Goal: Task Accomplishment & Management: Complete application form

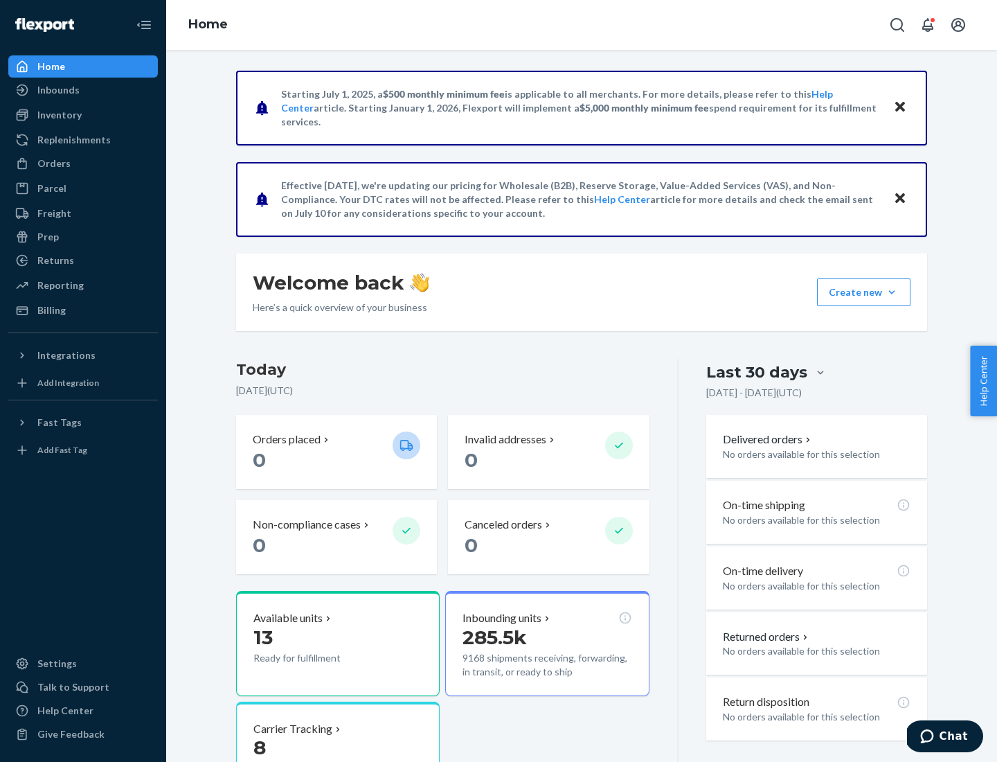
click at [892, 292] on button "Create new Create new inbound Create new order Create new product" at bounding box center [864, 292] width 94 height 28
click at [83, 90] on div "Inbounds" at bounding box center [83, 89] width 147 height 19
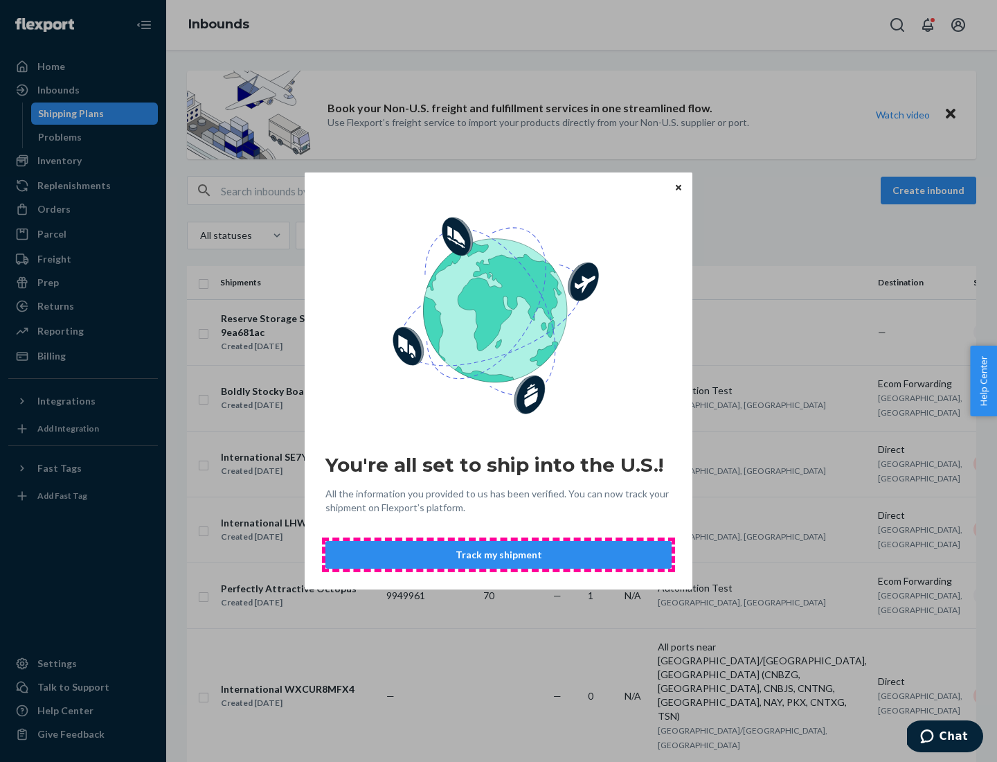
click at [499, 555] on button "Track my shipment" at bounding box center [499, 555] width 346 height 28
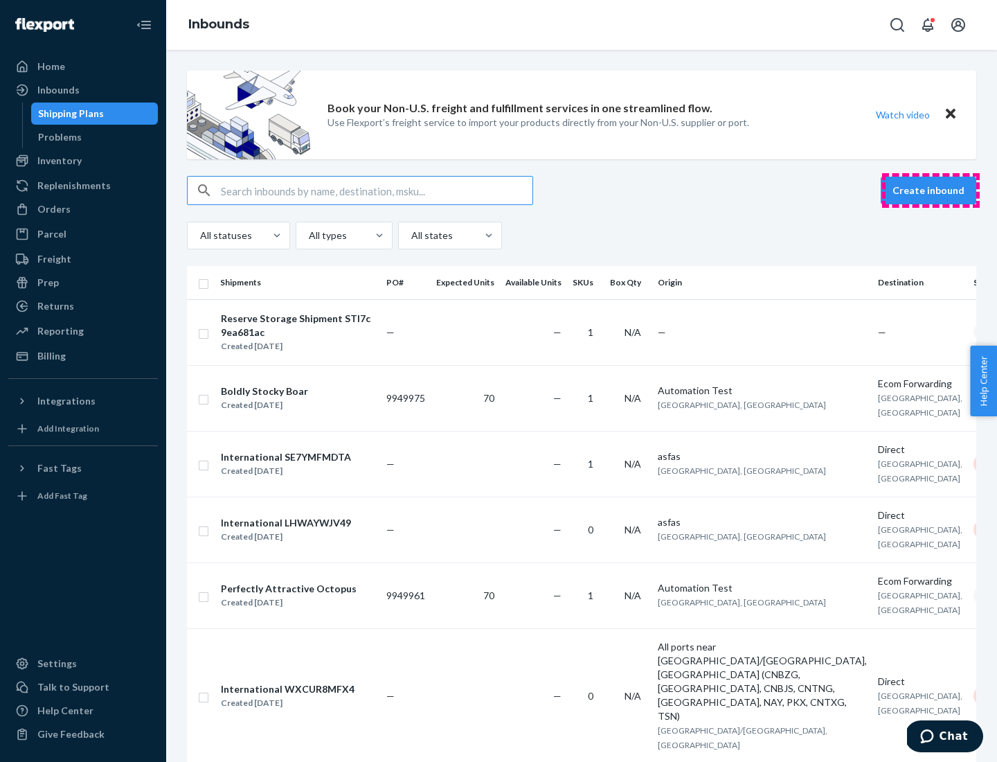
click at [931, 190] on button "Create inbound" at bounding box center [929, 191] width 96 height 28
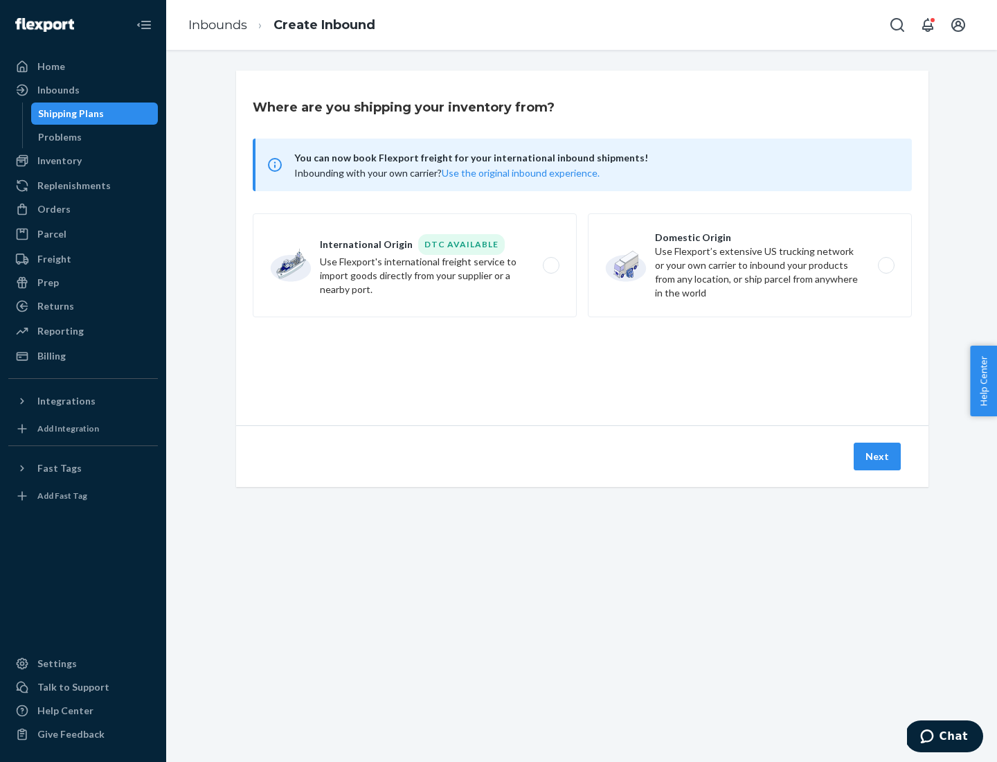
click at [415, 265] on label "International Origin DTC Available Use Flexport's international freight service…" at bounding box center [415, 265] width 324 height 104
click at [551, 265] on input "International Origin DTC Available Use Flexport's international freight service…" at bounding box center [555, 265] width 9 height 9
radio input "true"
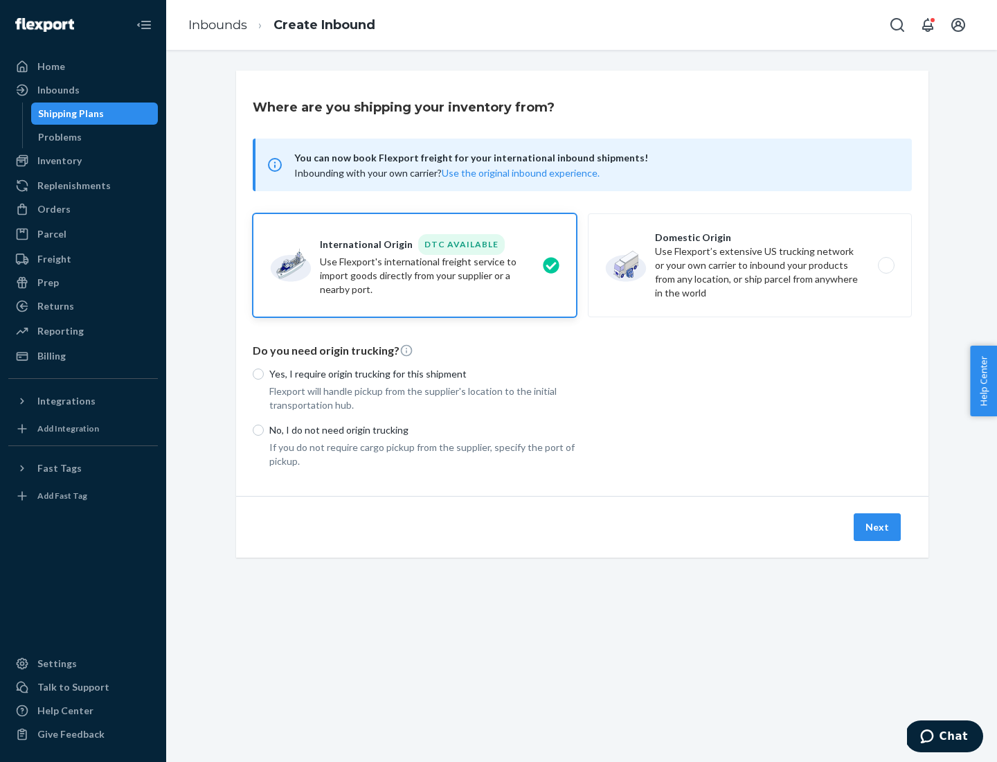
click at [423, 429] on p "No, I do not need origin trucking" at bounding box center [423, 430] width 308 height 14
click at [264, 429] on input "No, I do not need origin trucking" at bounding box center [258, 430] width 11 height 11
radio input "true"
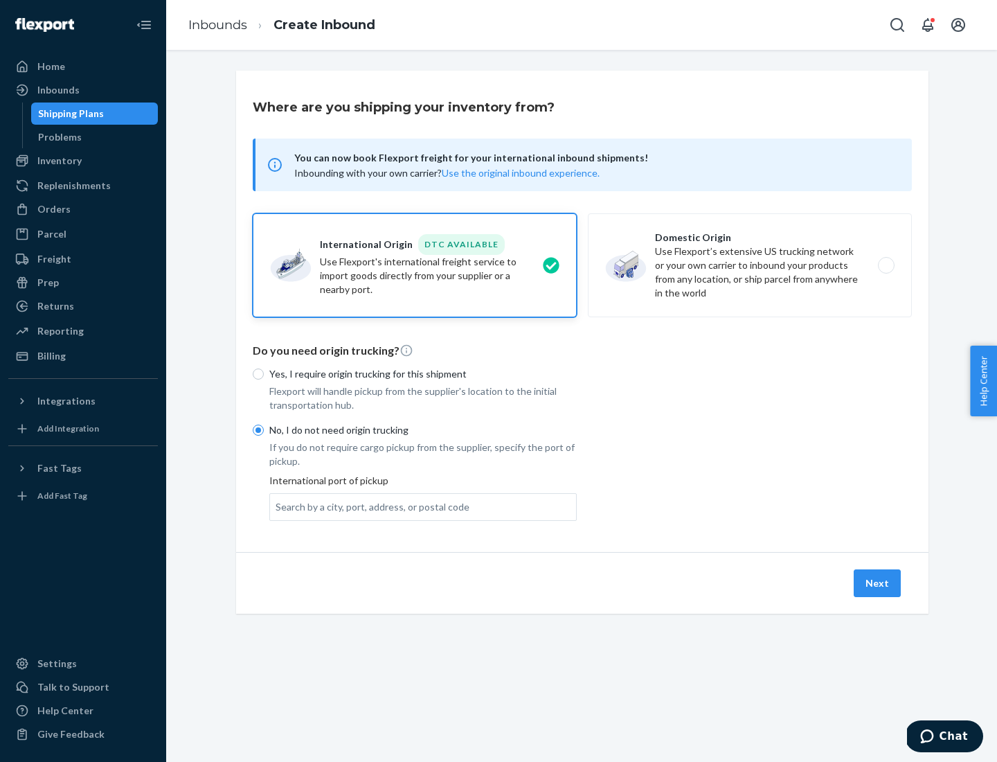
click at [369, 506] on div "Search by a city, port, address, or postal code" at bounding box center [373, 507] width 194 height 14
click at [277, 506] on input "Search by a city, port, address, or postal code" at bounding box center [276, 507] width 1 height 14
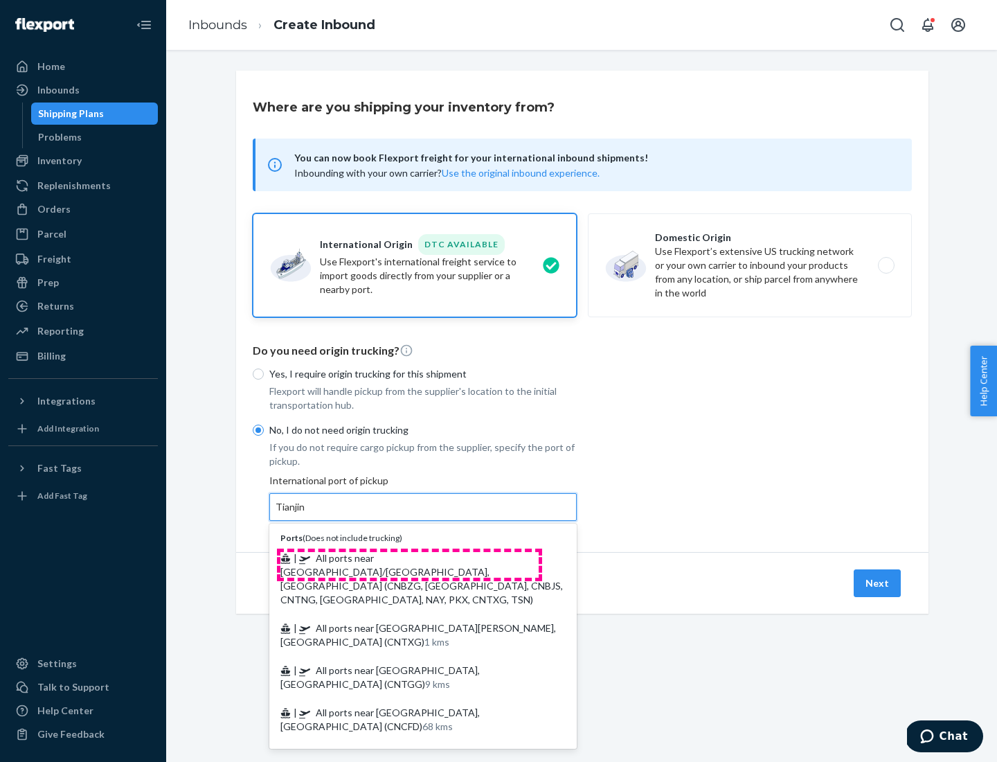
click at [409, 558] on span "| All ports near [GEOGRAPHIC_DATA]/[GEOGRAPHIC_DATA], [GEOGRAPHIC_DATA] (CNBZG,…" at bounding box center [422, 578] width 283 height 53
click at [306, 514] on input "Tianjin" at bounding box center [291, 507] width 30 height 14
type input "All ports near [GEOGRAPHIC_DATA]/[GEOGRAPHIC_DATA], [GEOGRAPHIC_DATA] (CNBZG, […"
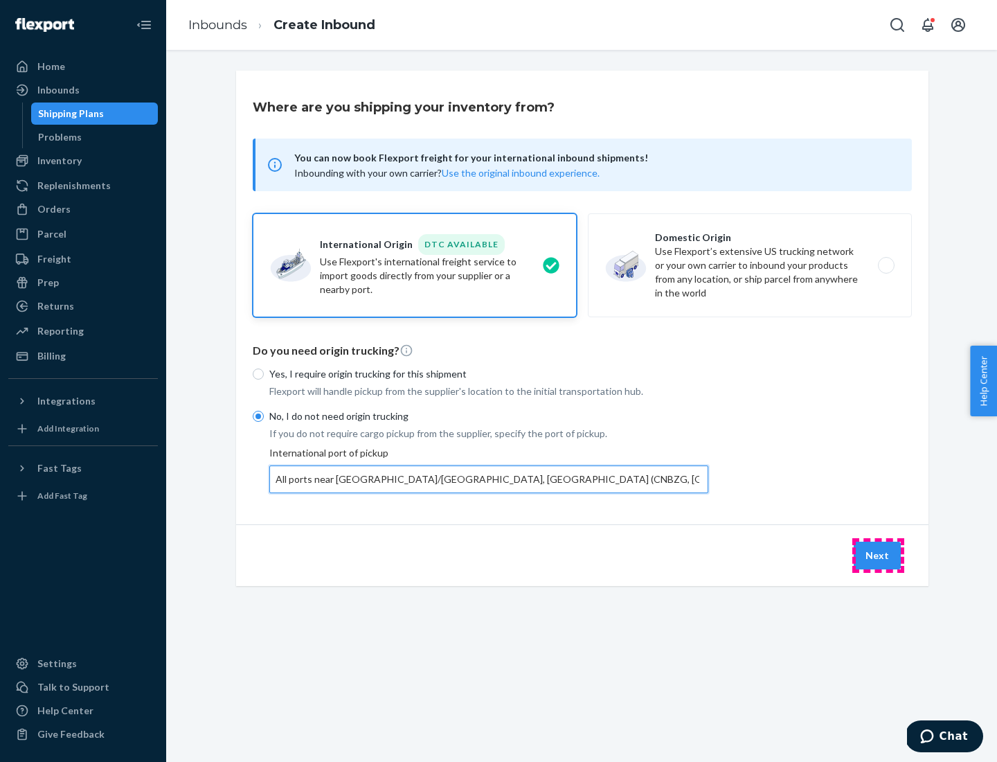
click at [878, 555] on button "Next" at bounding box center [877, 556] width 47 height 28
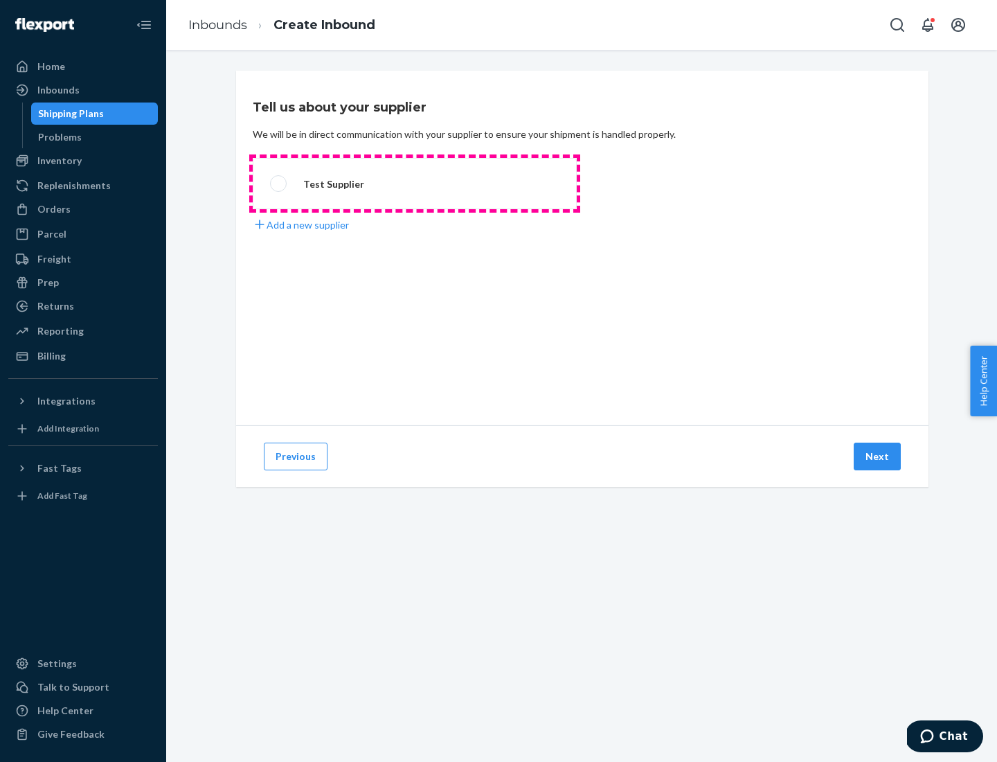
click at [415, 184] on label "Test Supplier" at bounding box center [415, 183] width 324 height 51
click at [279, 184] on input "Test Supplier" at bounding box center [274, 183] width 9 height 9
radio input "true"
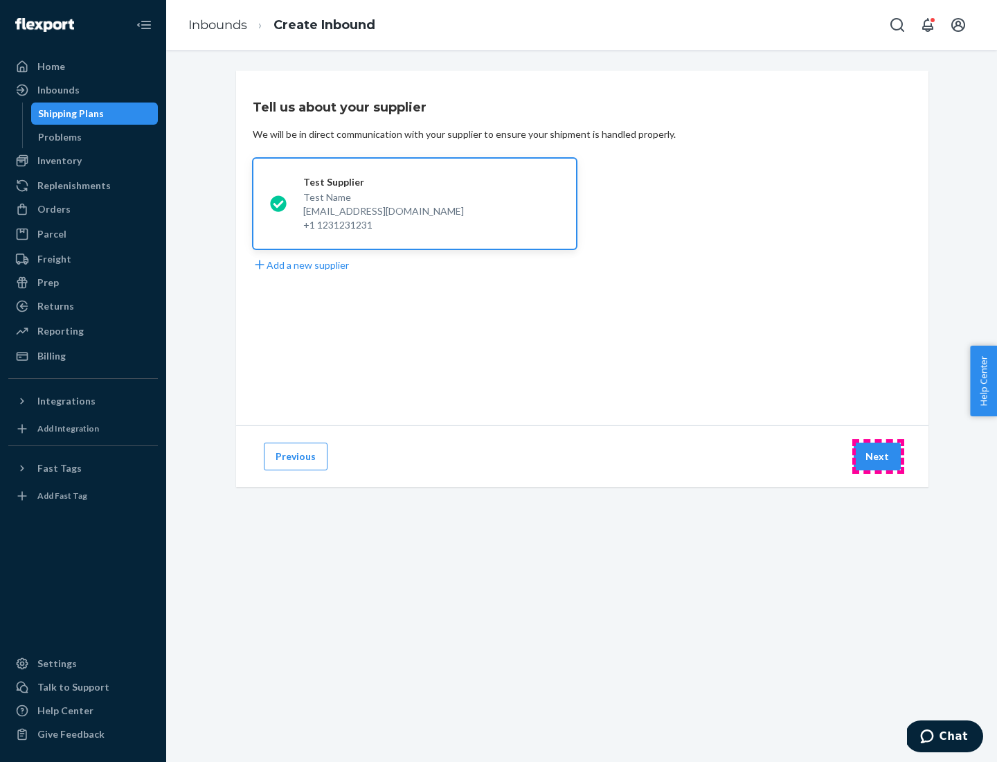
click at [878, 456] on button "Next" at bounding box center [877, 457] width 47 height 28
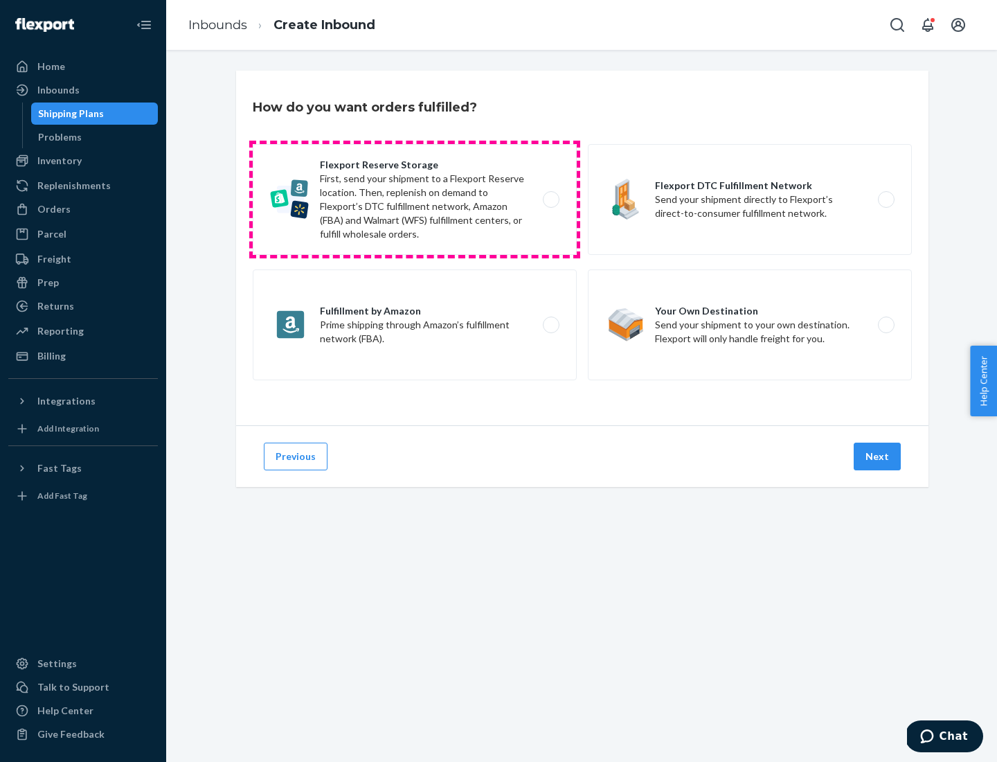
click at [415, 199] on label "Flexport Reserve Storage First, send your shipment to a Flexport Reserve locati…" at bounding box center [415, 199] width 324 height 111
click at [551, 199] on input "Flexport Reserve Storage First, send your shipment to a Flexport Reserve locati…" at bounding box center [555, 199] width 9 height 9
radio input "true"
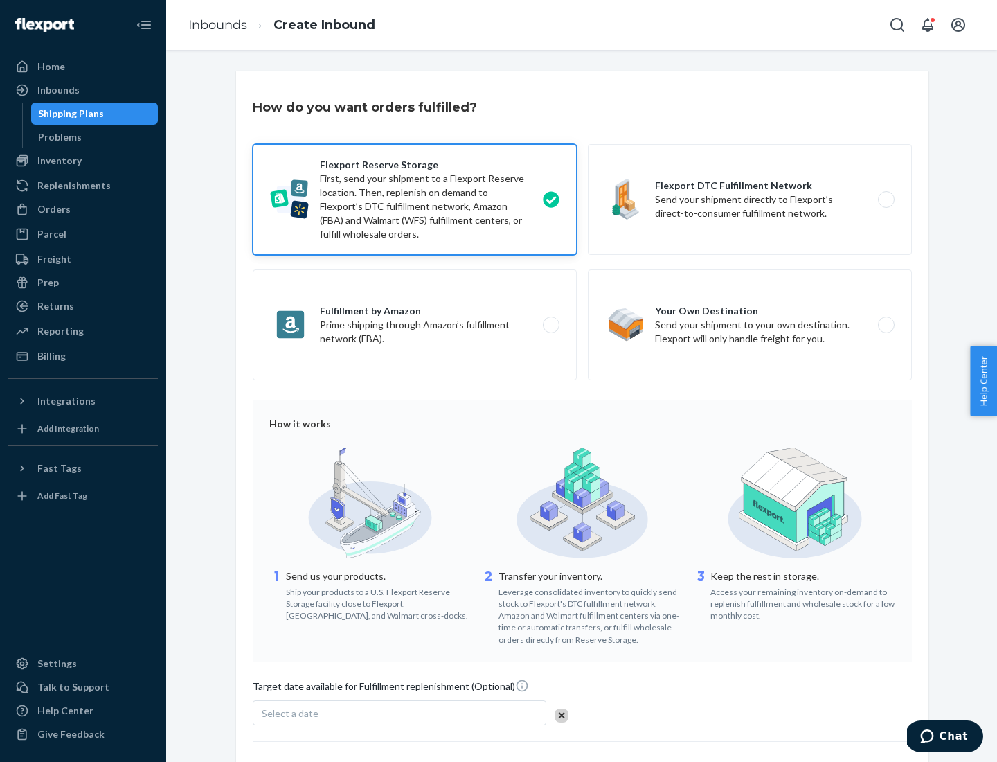
scroll to position [114, 0]
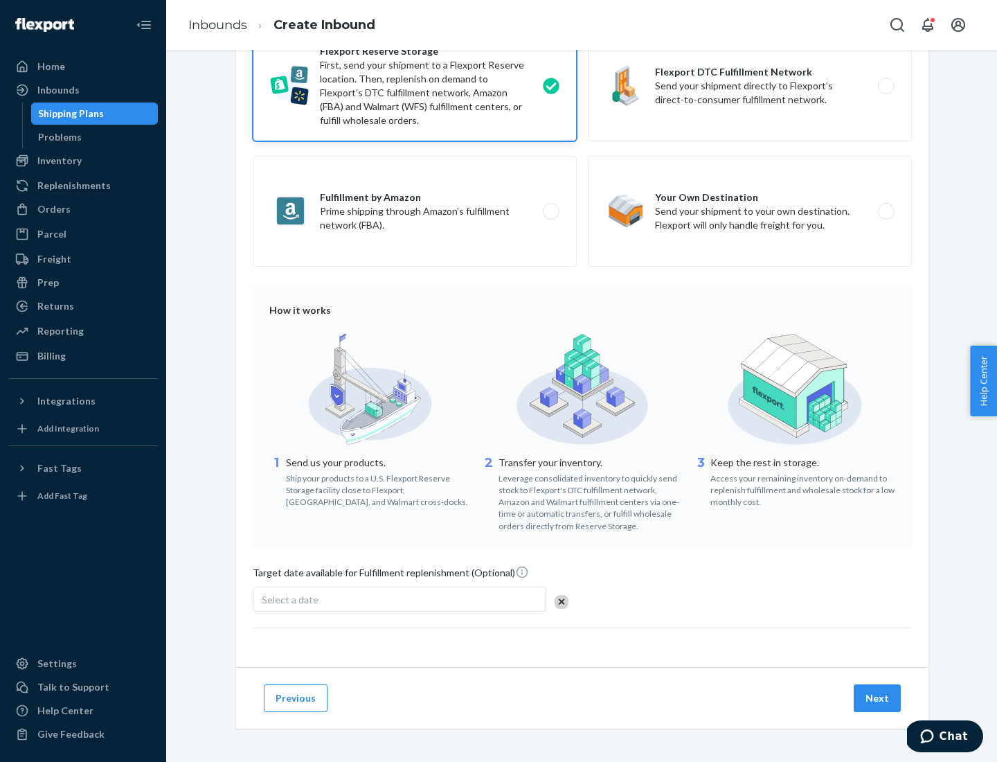
click at [878, 697] on button "Next" at bounding box center [877, 698] width 47 height 28
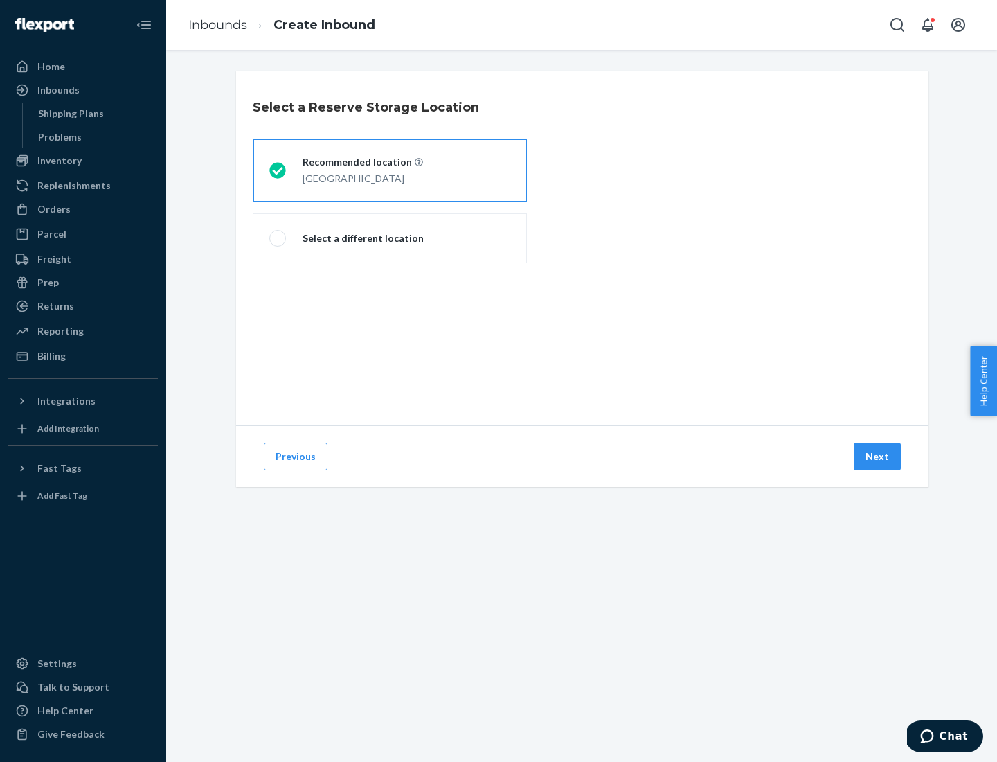
click at [390, 170] on div "[GEOGRAPHIC_DATA]" at bounding box center [363, 177] width 121 height 17
click at [278, 170] on input "Recommended location [GEOGRAPHIC_DATA]" at bounding box center [273, 170] width 9 height 9
click at [878, 456] on button "Next" at bounding box center [877, 457] width 47 height 28
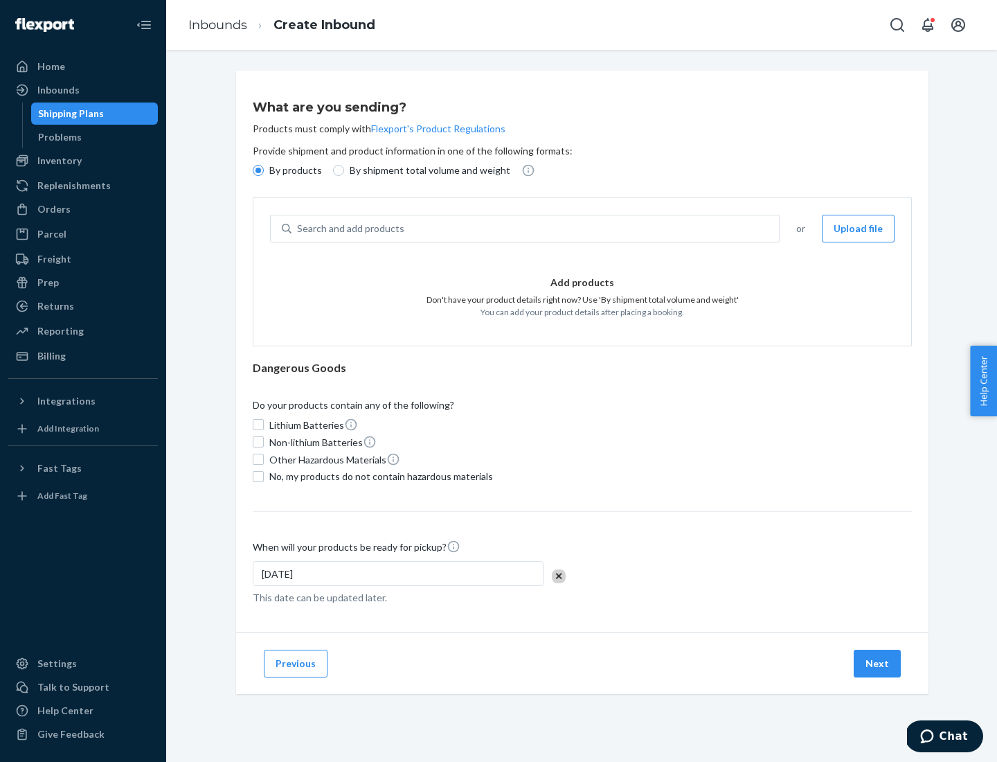
click at [536, 229] on div "Search and add products" at bounding box center [536, 228] width 488 height 25
click at [299, 229] on input "Search and add products" at bounding box center [297, 229] width 1 height 14
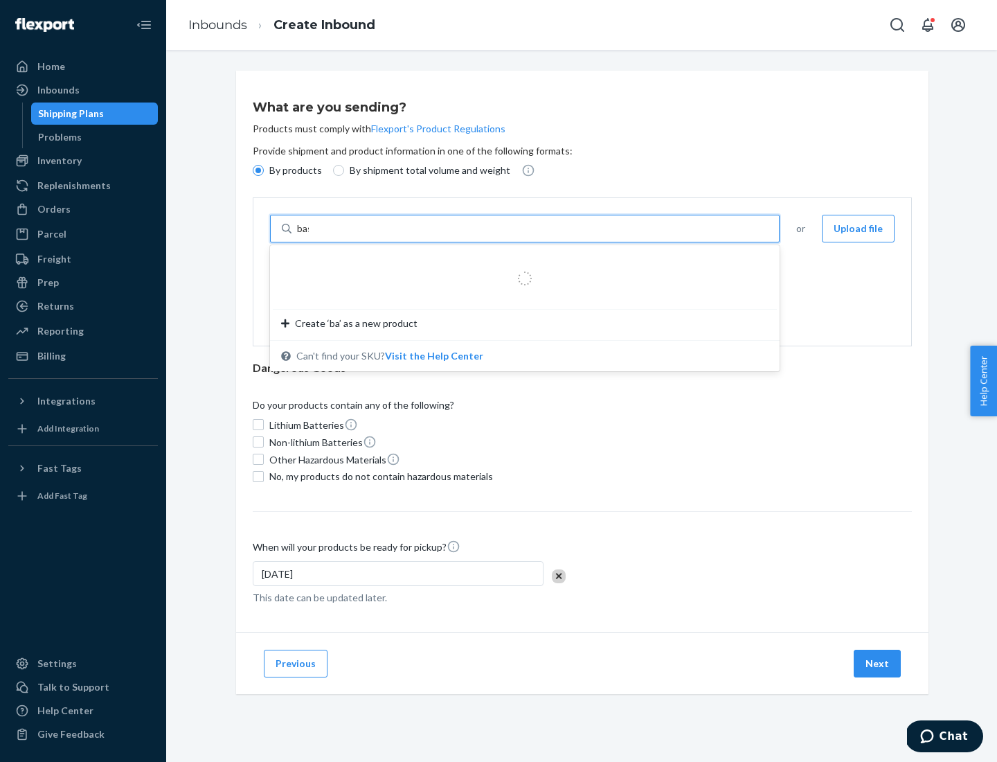
type input "basic"
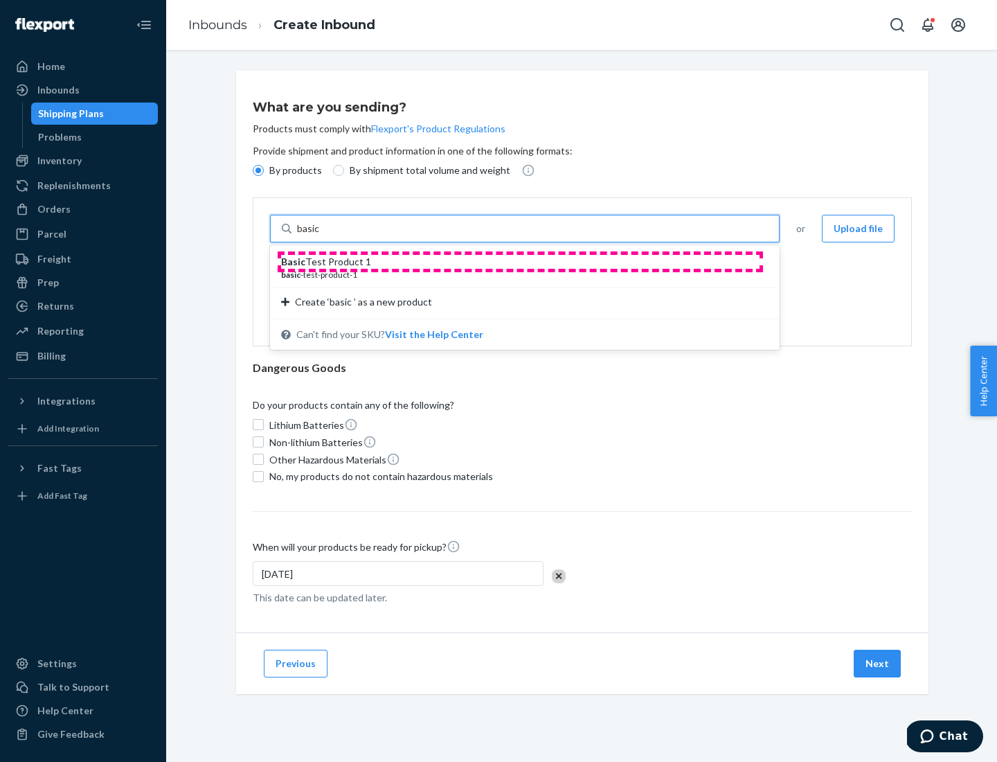
click at [520, 262] on div "Basic Test Product 1" at bounding box center [519, 262] width 477 height 14
click at [322, 235] on input "basic" at bounding box center [309, 229] width 25 height 14
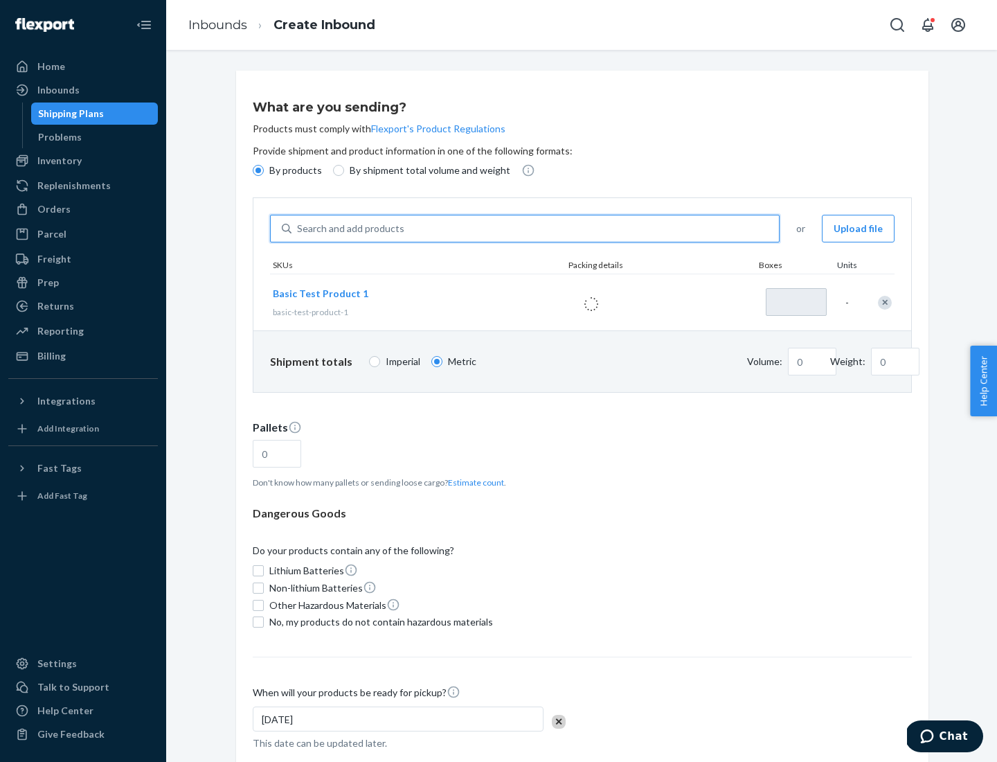
type input "1"
type input "1.09"
type input "3.27"
type input "3"
type input "0.01"
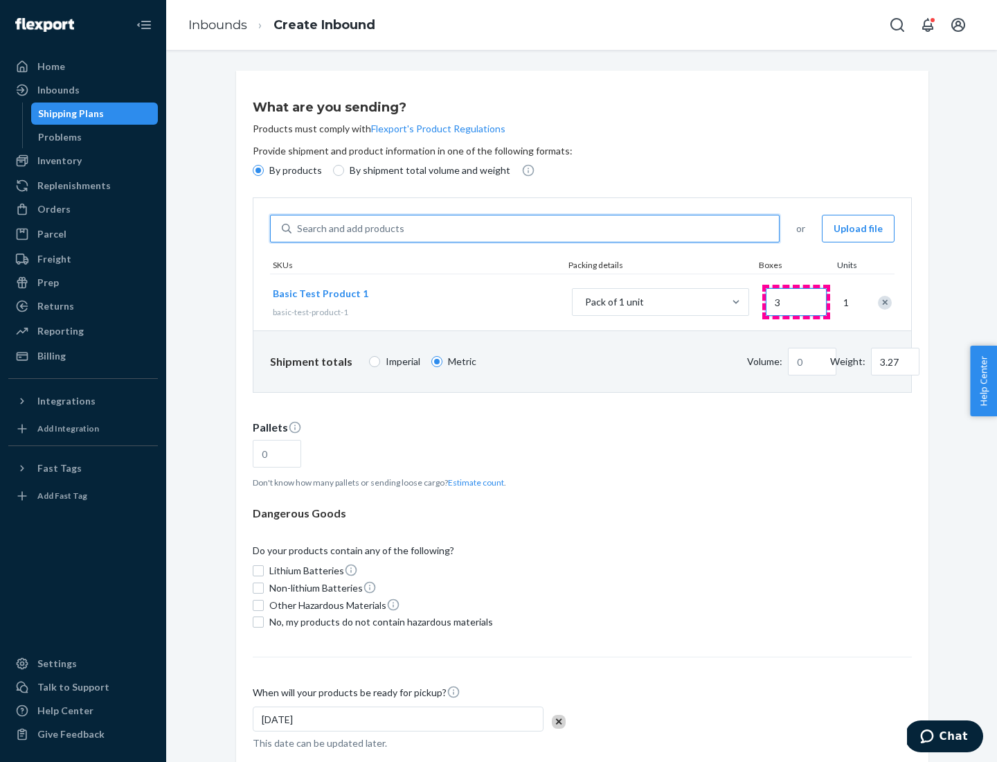
type input "32.66"
type input "30"
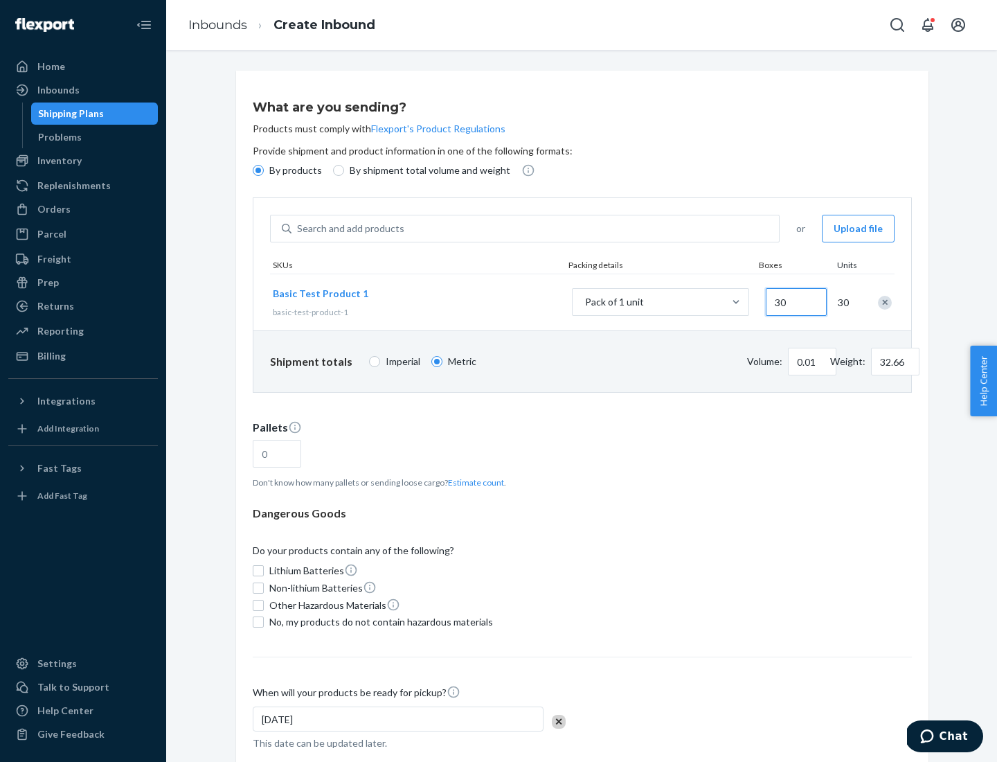
type input "0.07"
type input "326.59"
type input "300"
type input "0.68"
type input "3265.86"
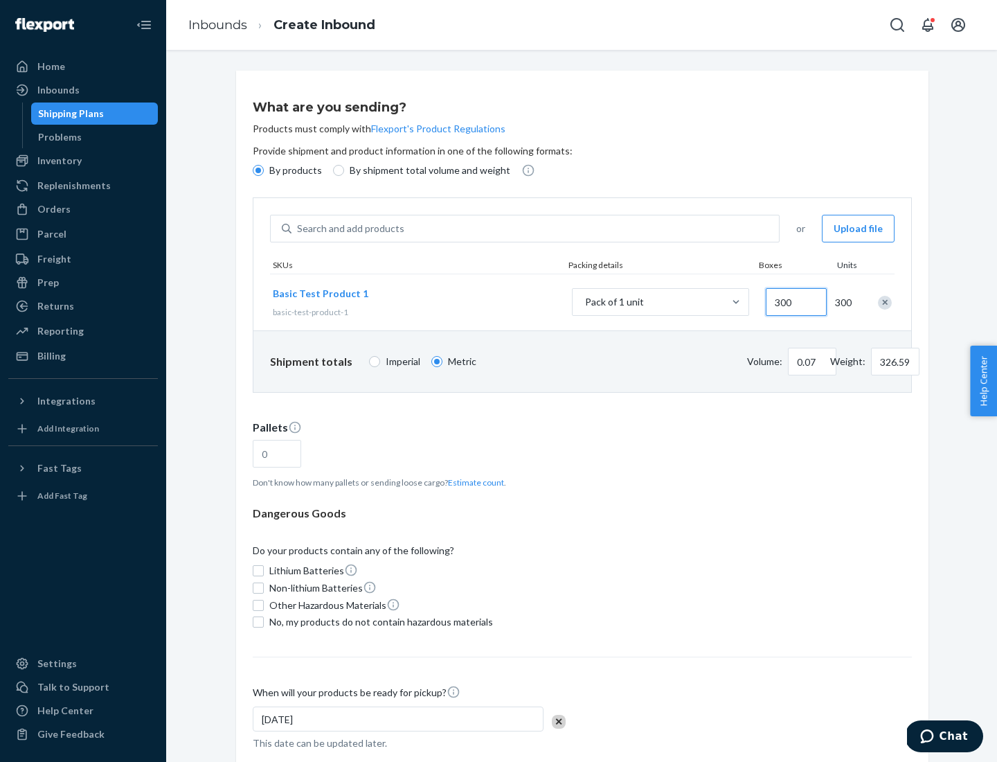
type input "3000"
type input "1.09"
type input "1"
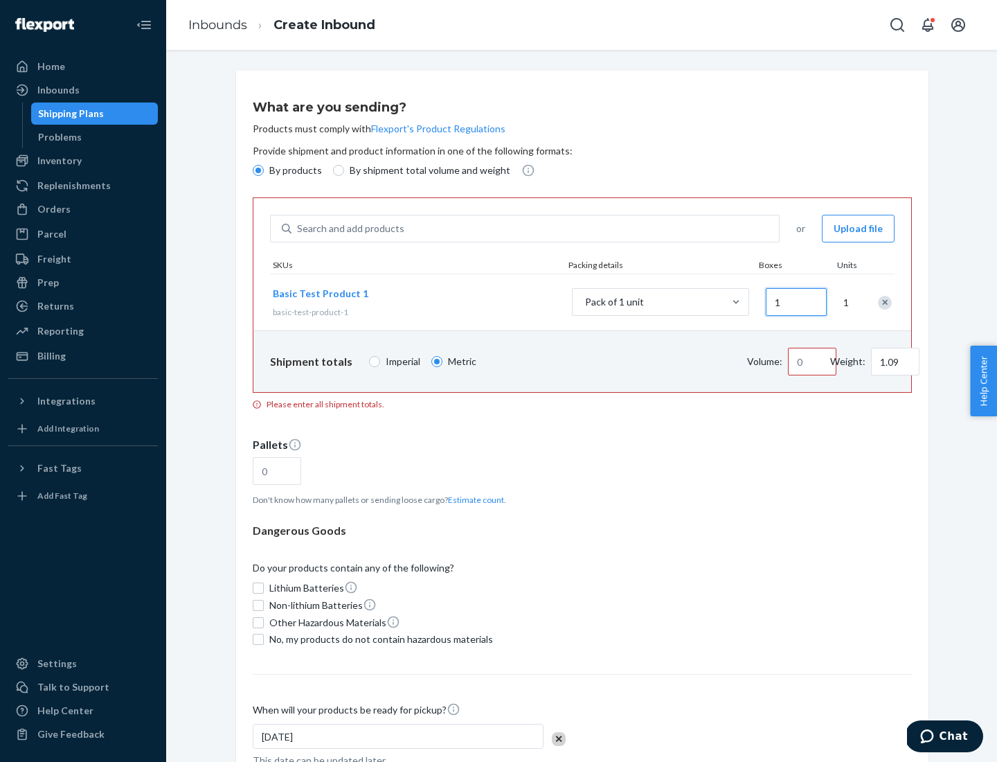
type input "10.89"
type input "10"
type input "0.02"
type input "108.86"
type input "100"
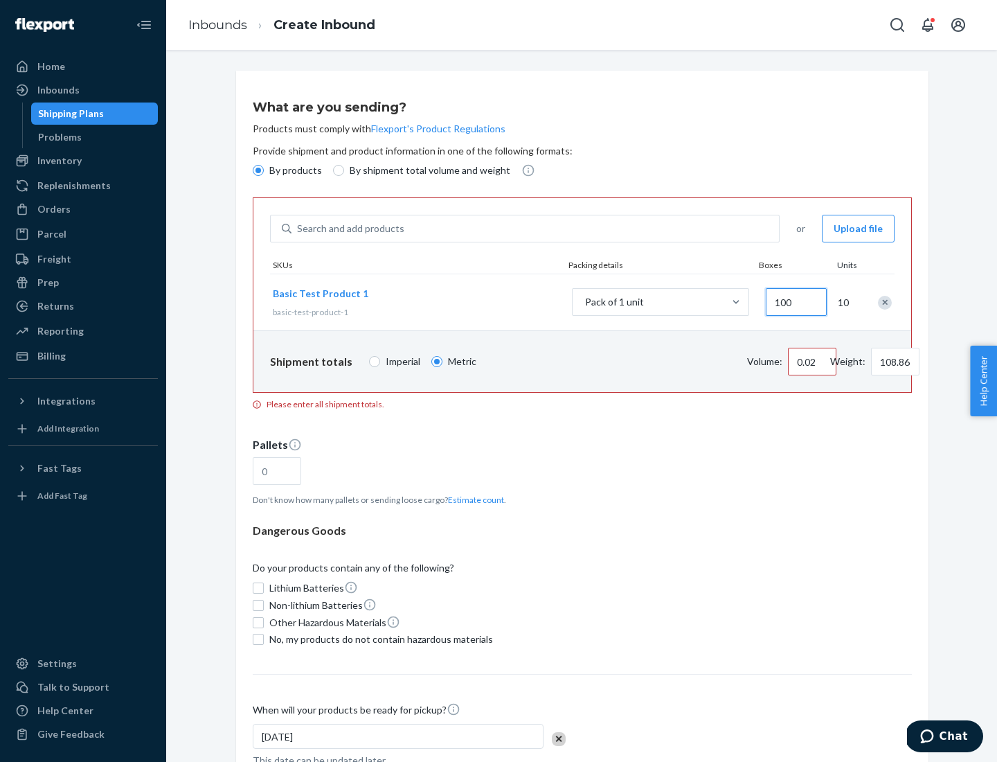
type input "0.23"
type input "1088.62"
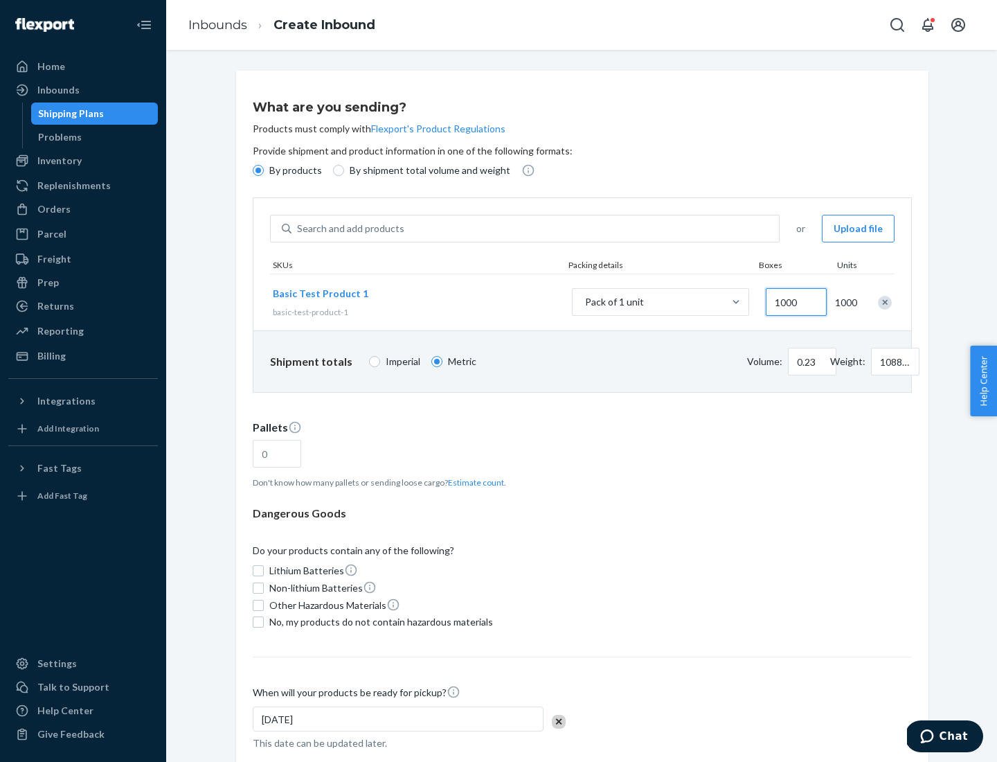
scroll to position [48, 0]
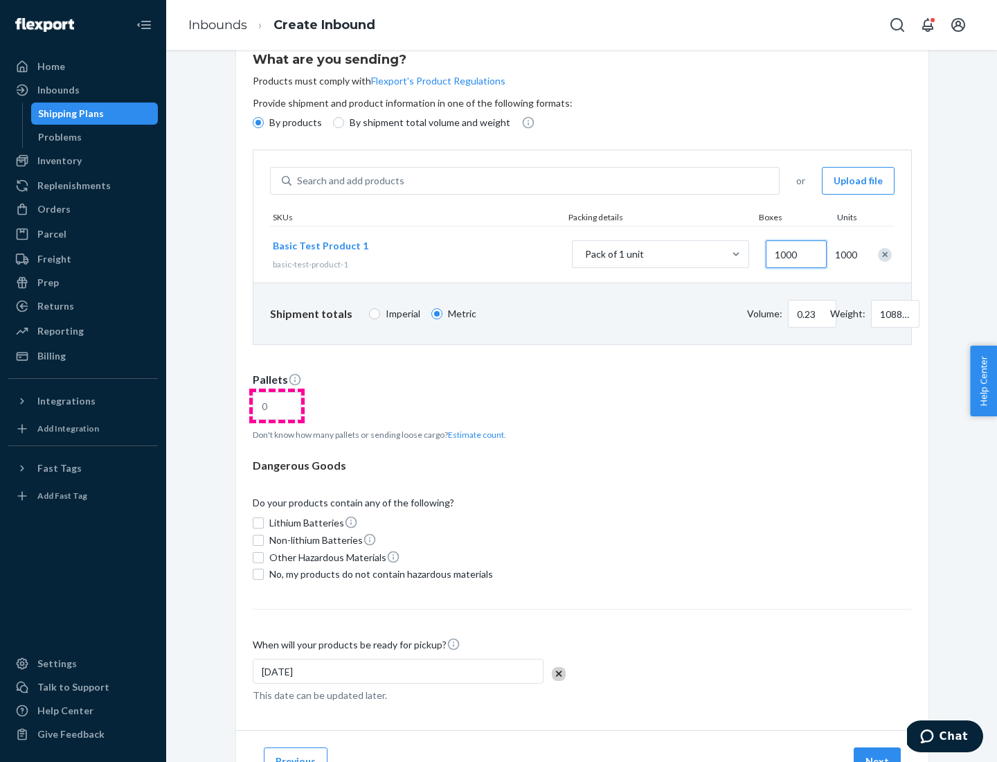
type input "1000"
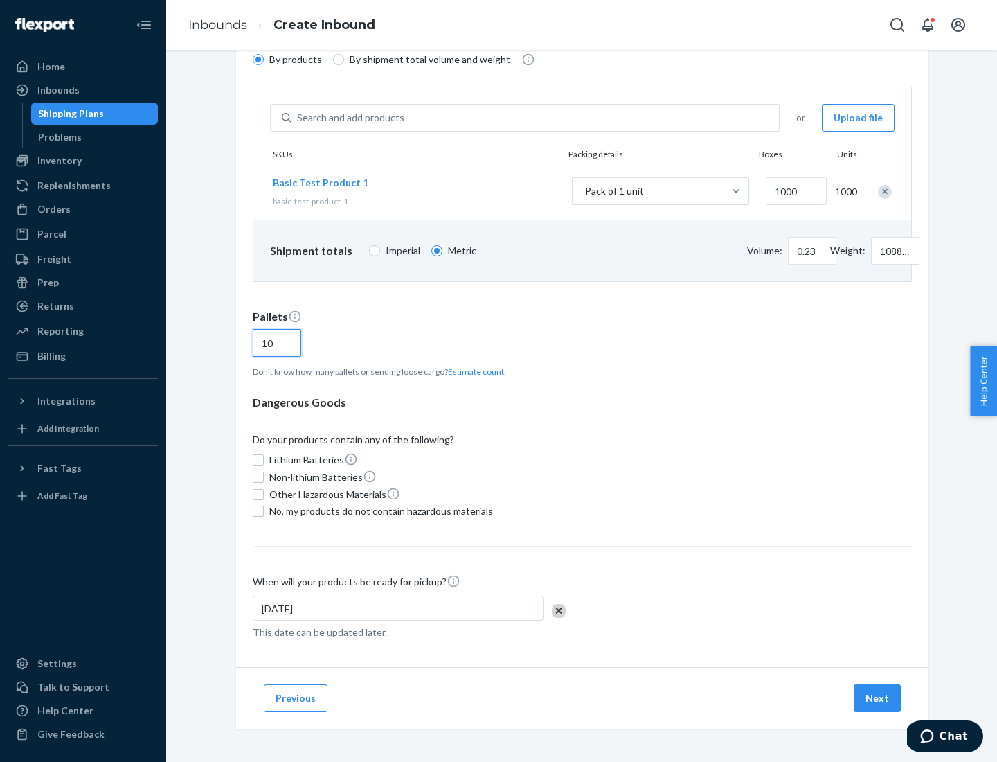
type input "10"
click at [379, 511] on span "No, my products do not contain hazardous materials" at bounding box center [381, 511] width 224 height 14
click at [264, 511] on input "No, my products do not contain hazardous materials" at bounding box center [258, 511] width 11 height 11
checkbox input "true"
click at [878, 698] on button "Next" at bounding box center [877, 698] width 47 height 28
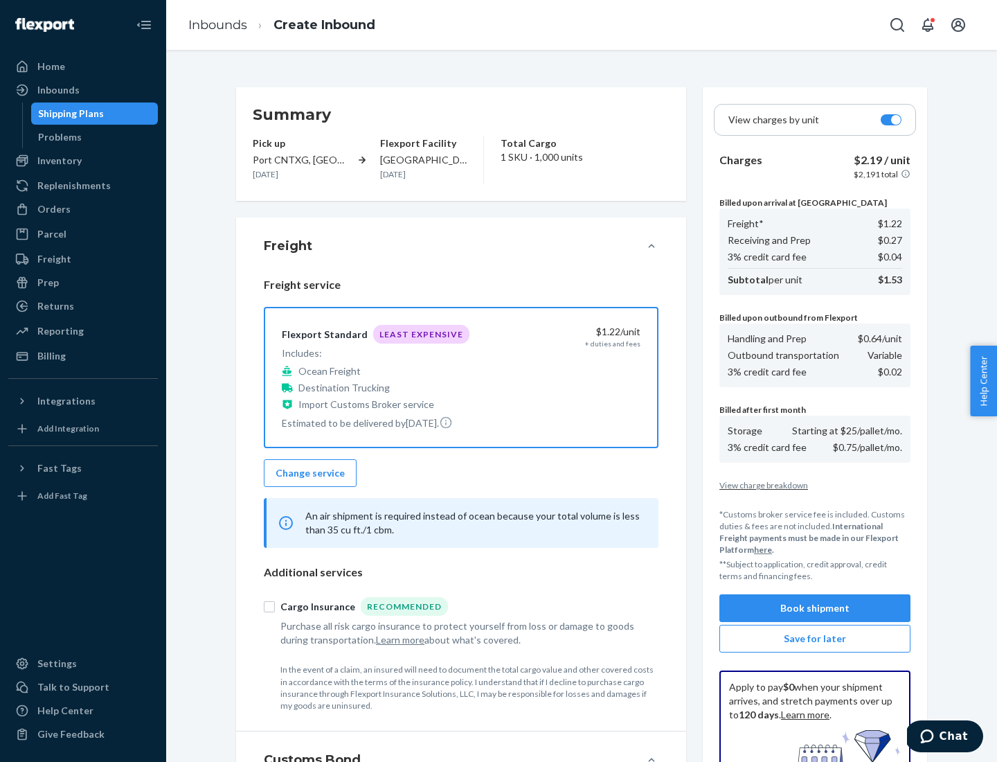
scroll to position [202, 0]
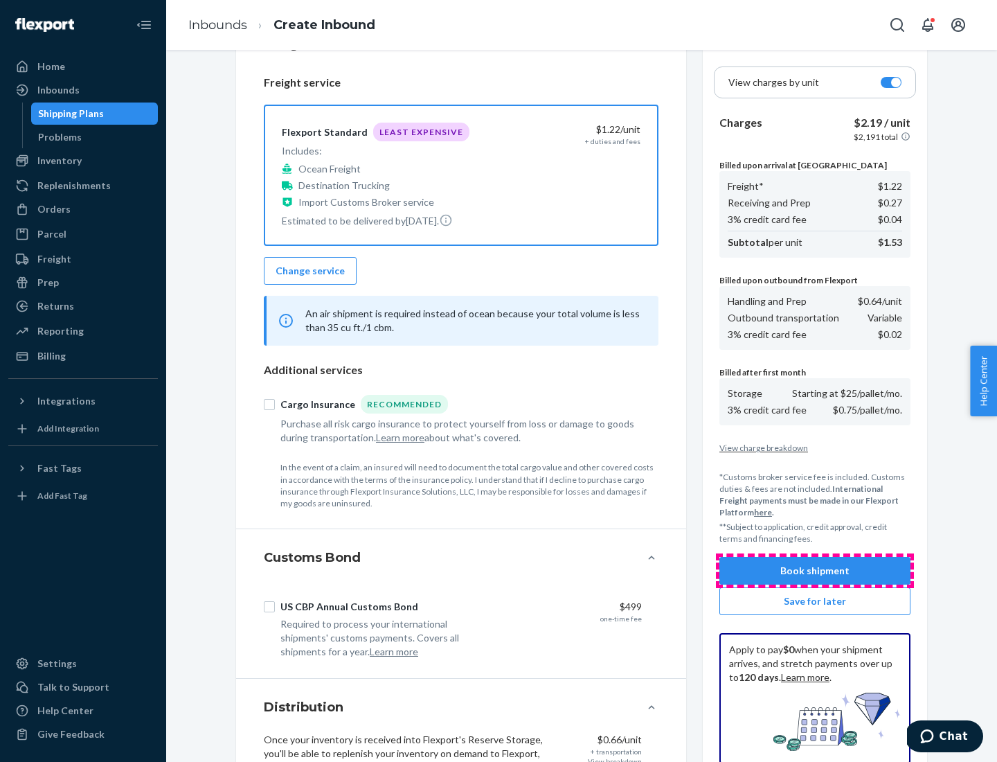
click at [815, 571] on button "Book shipment" at bounding box center [815, 571] width 191 height 28
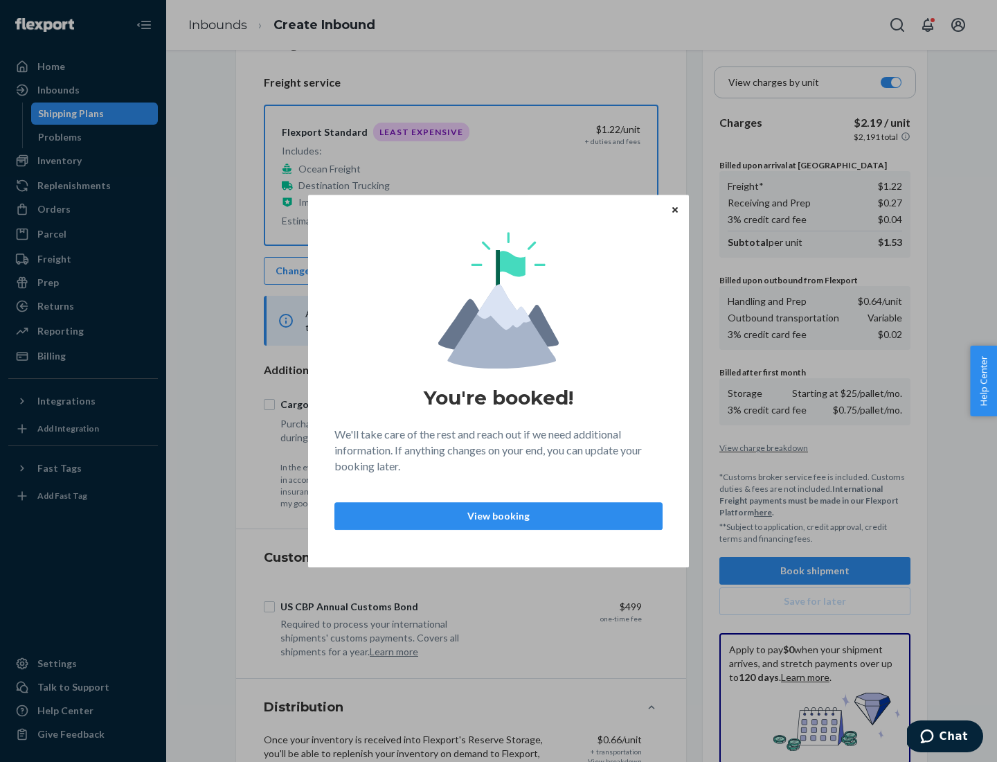
click at [499, 515] on p "View booking" at bounding box center [498, 516] width 305 height 14
